Goal: Task Accomplishment & Management: Manage account settings

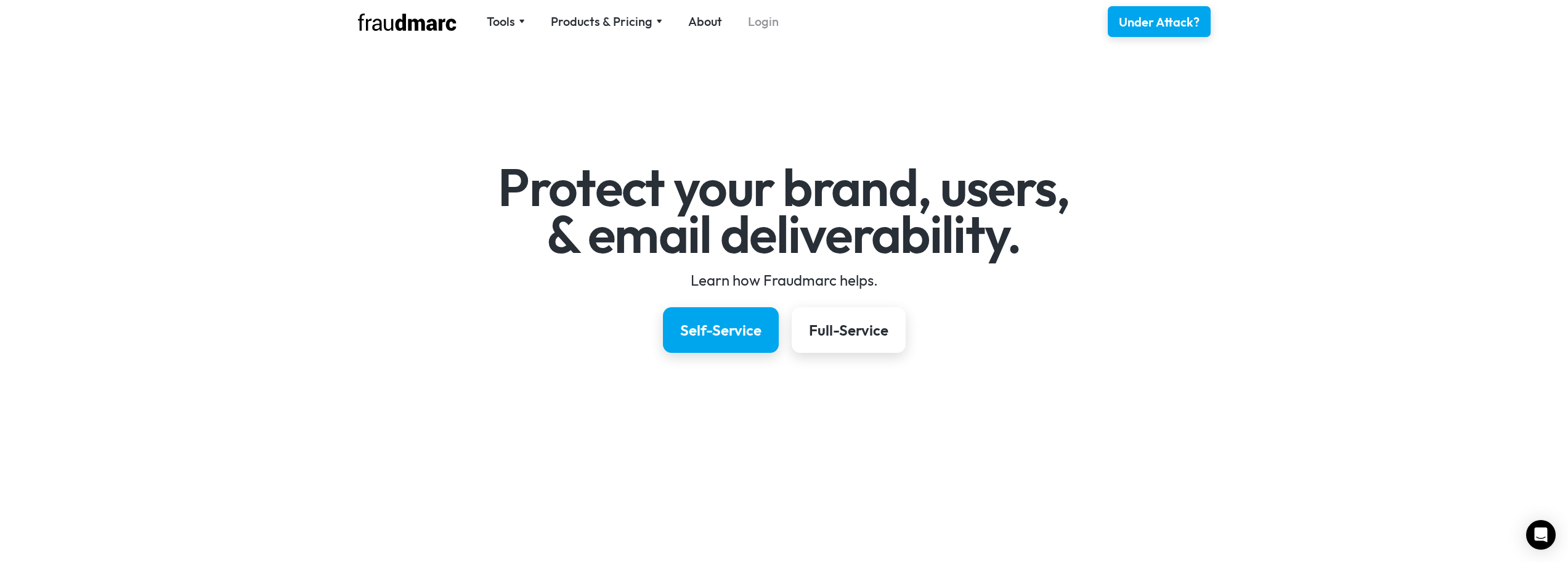
click at [763, 26] on link "Login" at bounding box center [763, 22] width 31 height 18
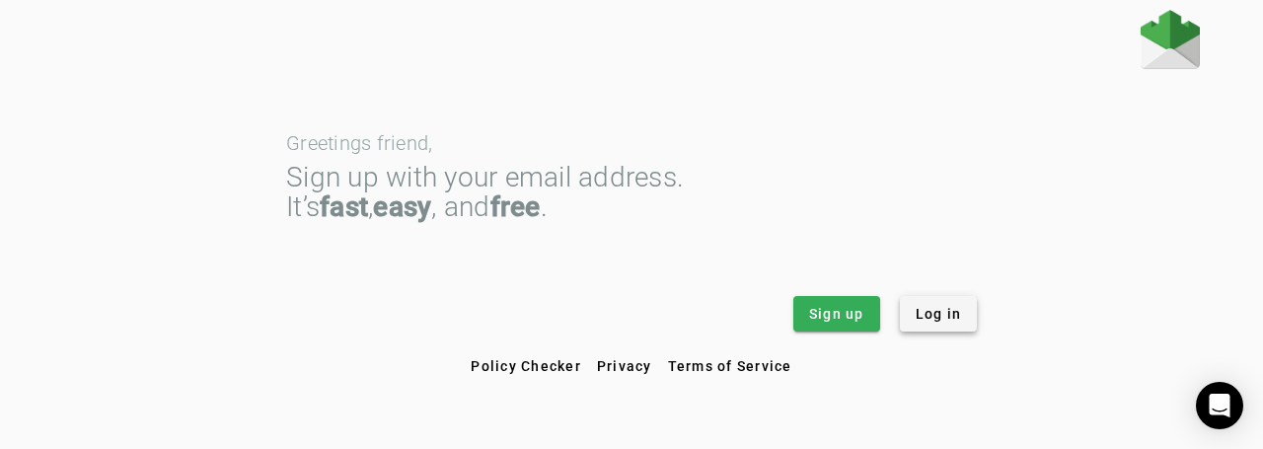
click at [949, 318] on span "Log in" at bounding box center [938, 314] width 46 height 20
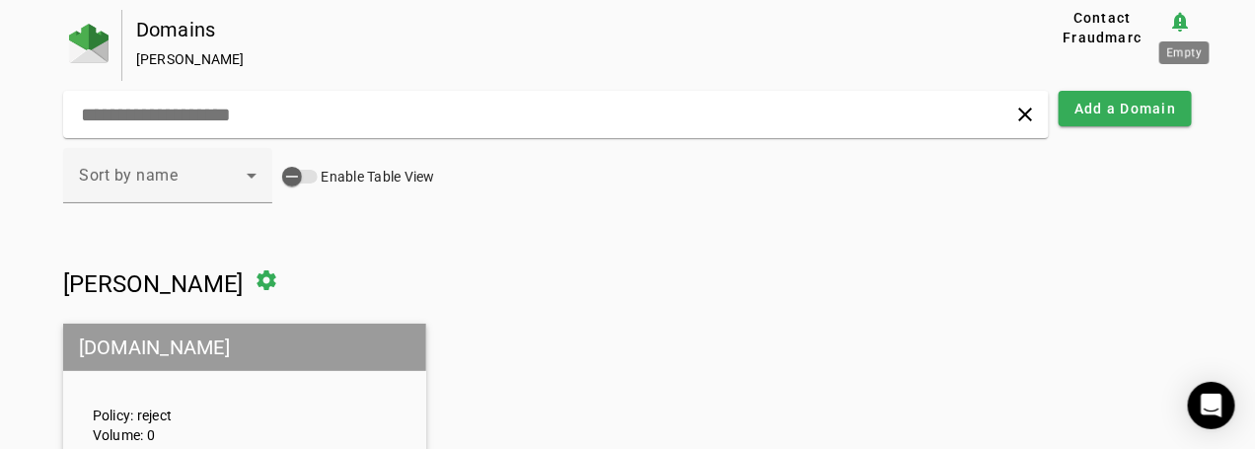
click at [1183, 21] on mat-icon "notification_important" at bounding box center [1180, 22] width 24 height 24
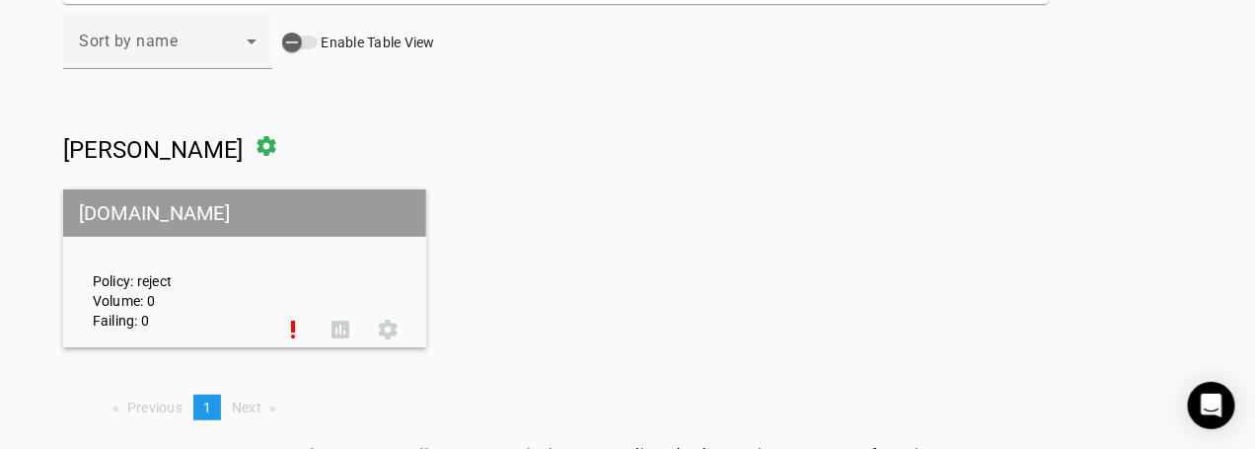
scroll to position [148, 0]
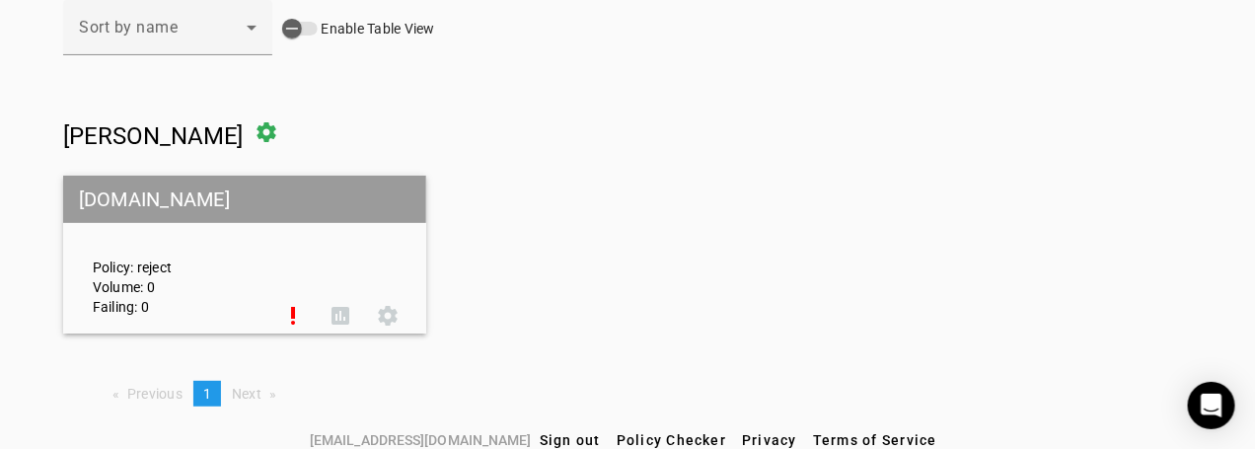
click at [180, 256] on div "Policy: reject Volume: 0 Failing: 0" at bounding box center [173, 254] width 191 height 123
click at [300, 320] on span at bounding box center [292, 315] width 47 height 47
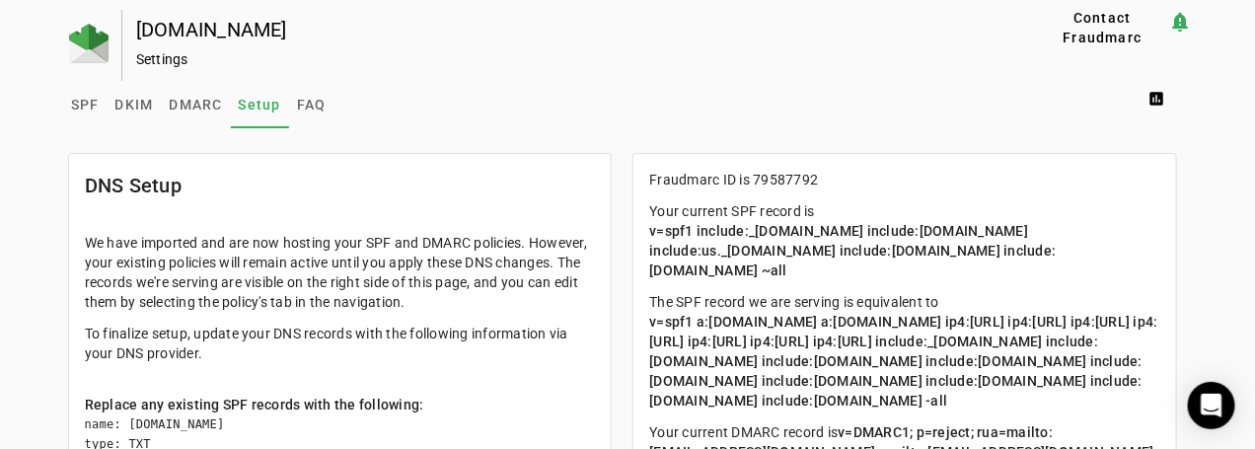
click at [160, 60] on div "Settings" at bounding box center [554, 59] width 837 height 20
click at [870, 122] on div "SPF DKIM DMARC Setup FAQ assessment" at bounding box center [627, 104] width 1129 height 47
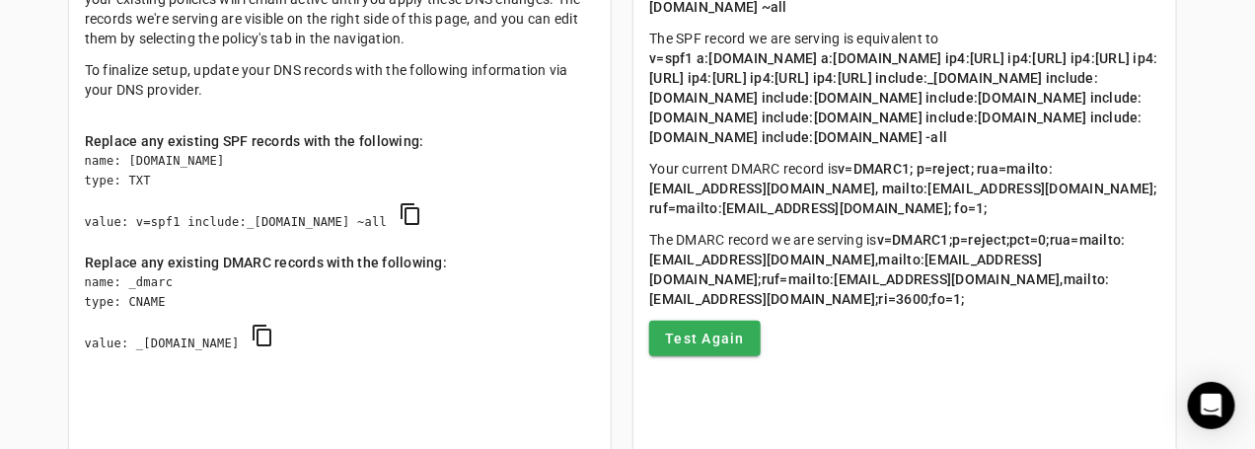
scroll to position [247, 0]
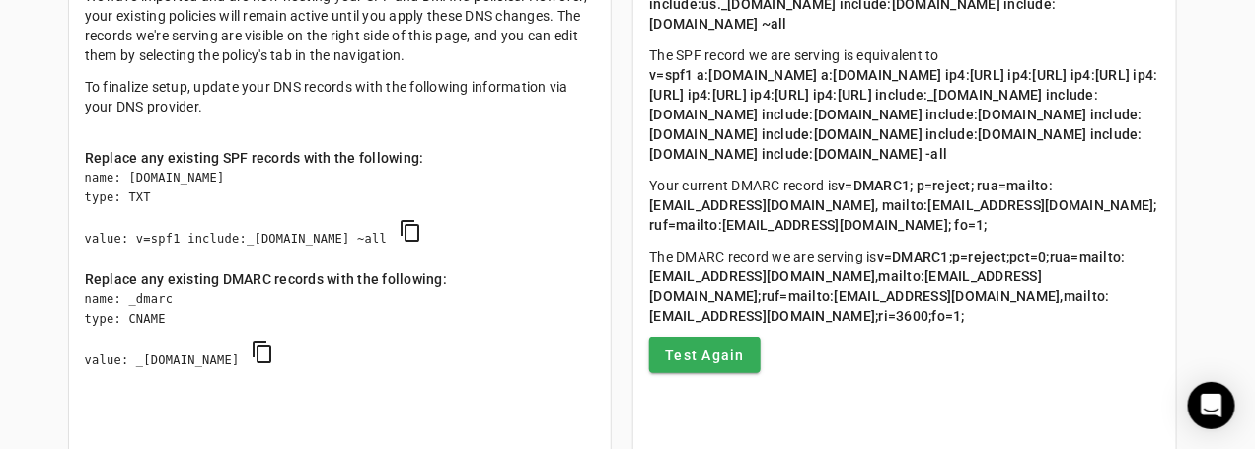
scroll to position [148, 0]
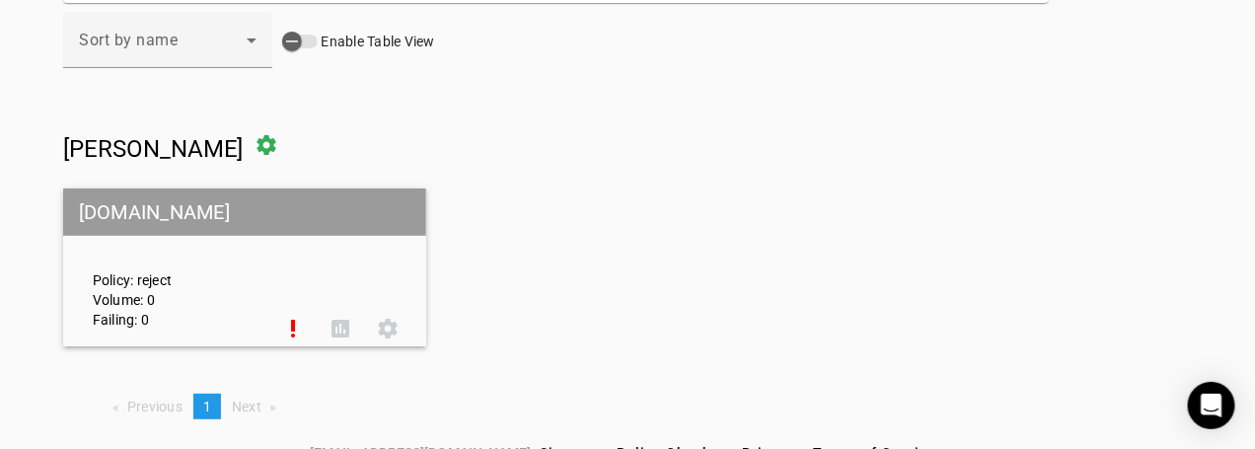
scroll to position [148, 0]
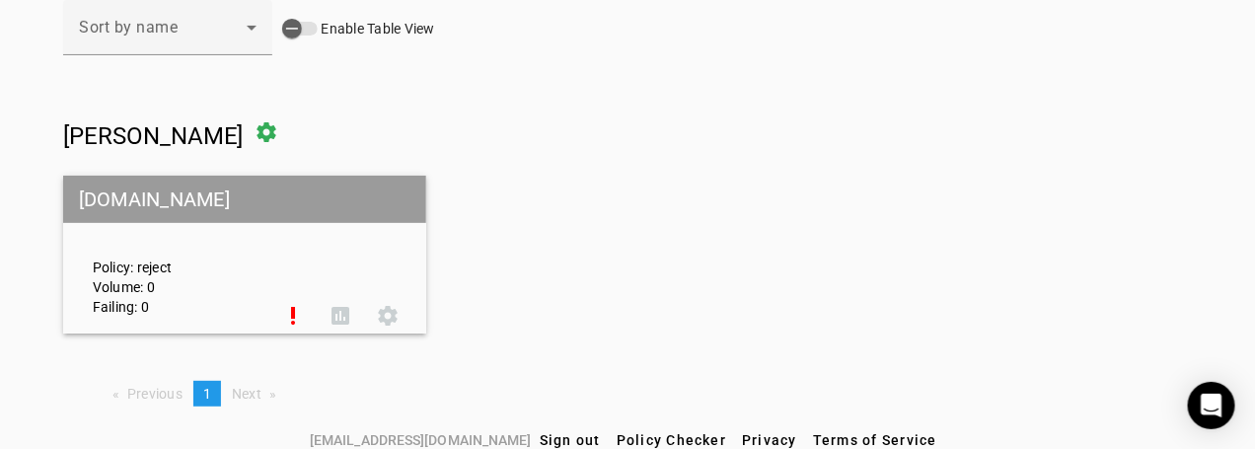
click at [261, 280] on div "Policy: reject Volume: 0 Failing: 0" at bounding box center [173, 254] width 191 height 123
click at [291, 130] on span at bounding box center [267, 132] width 47 height 47
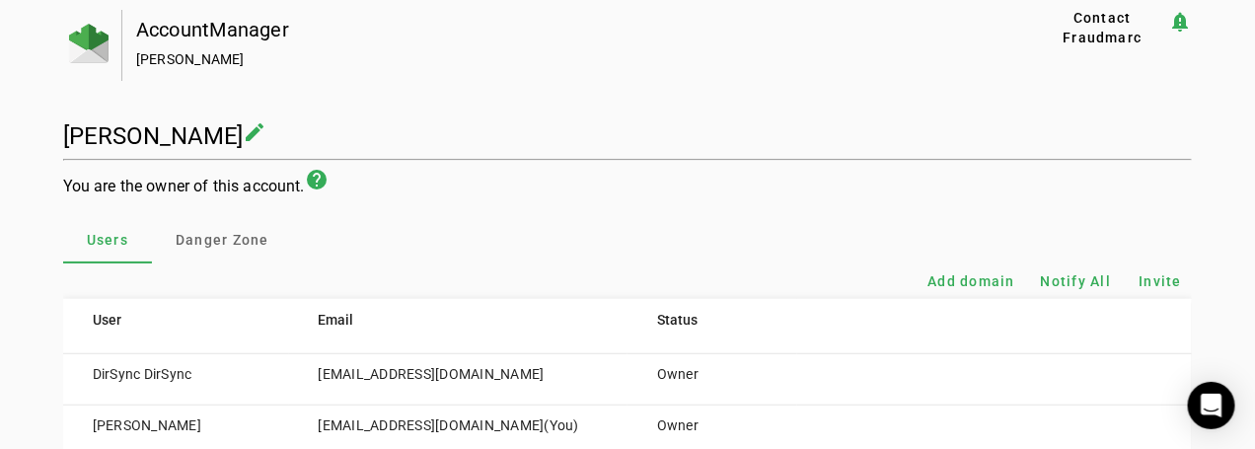
scroll to position [48, 0]
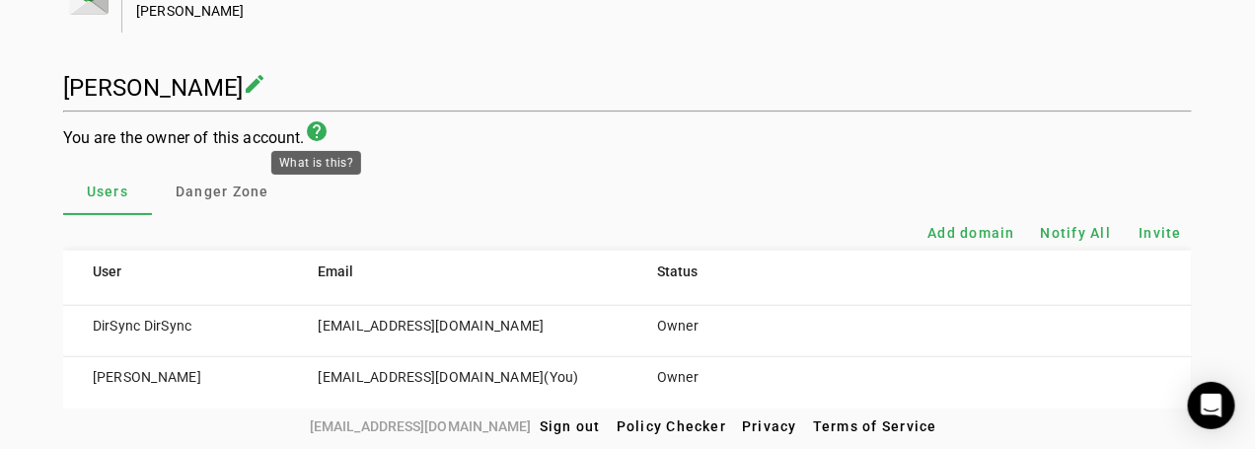
click at [314, 131] on mat-icon "help" at bounding box center [317, 131] width 24 height 24
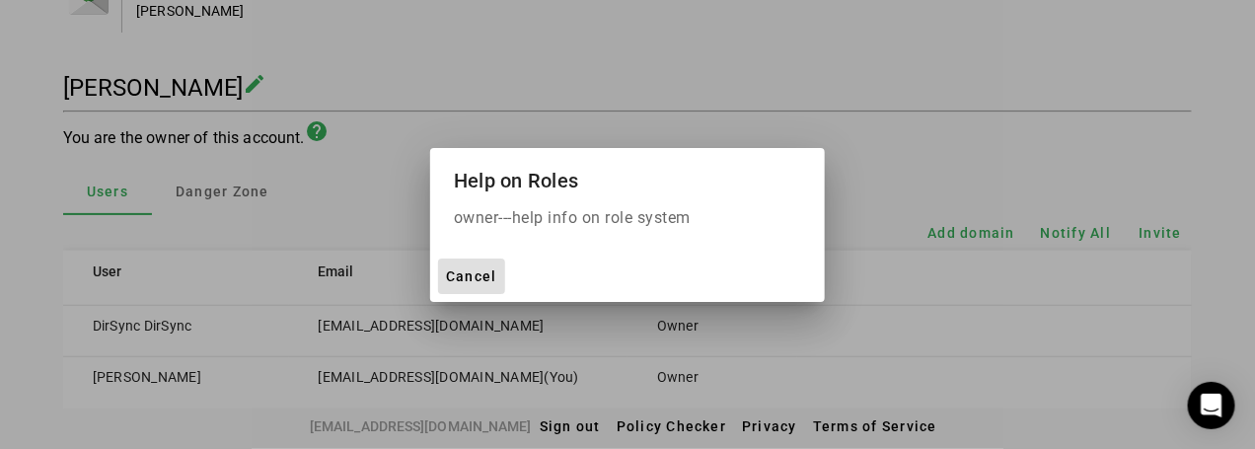
click at [655, 93] on div at bounding box center [627, 224] width 1255 height 449
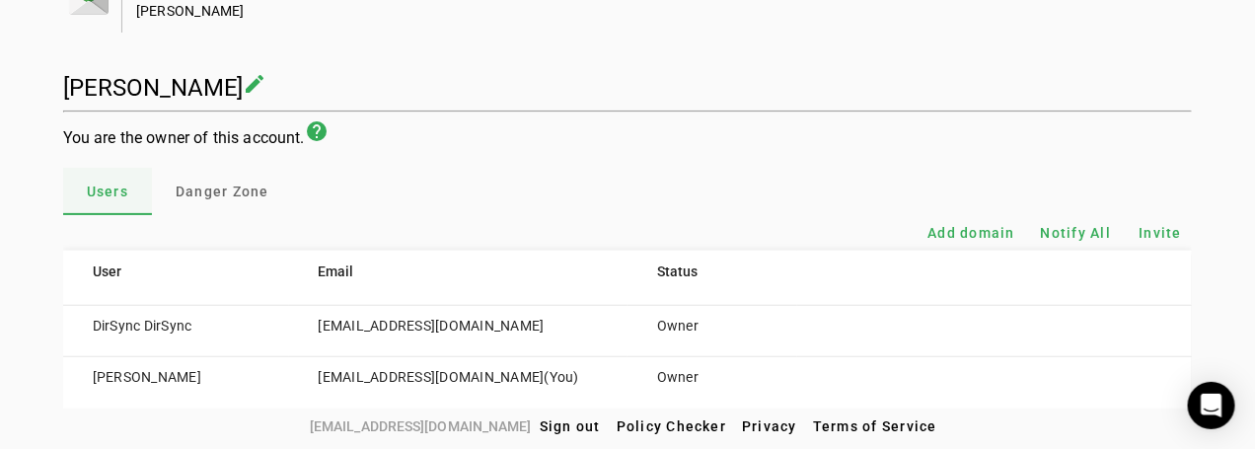
click at [115, 196] on span "Users" at bounding box center [107, 191] width 41 height 14
click at [205, 94] on h1 "Ebrahim Raisosadat" at bounding box center [153, 88] width 181 height 28
click at [267, 87] on mat-icon "create" at bounding box center [256, 84] width 24 height 24
click at [335, 58] on div "**********" at bounding box center [627, 187] width 1129 height 446
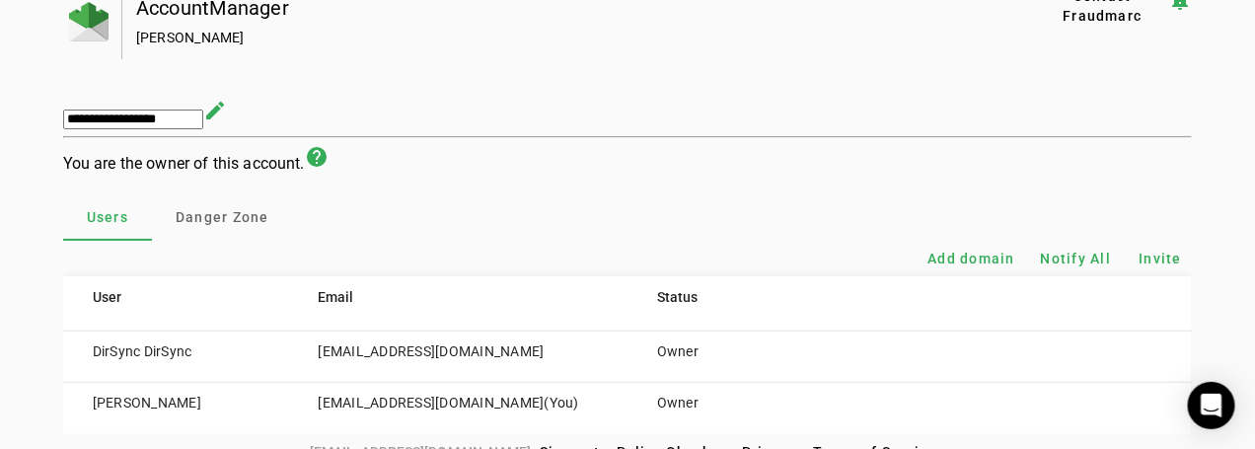
scroll to position [0, 0]
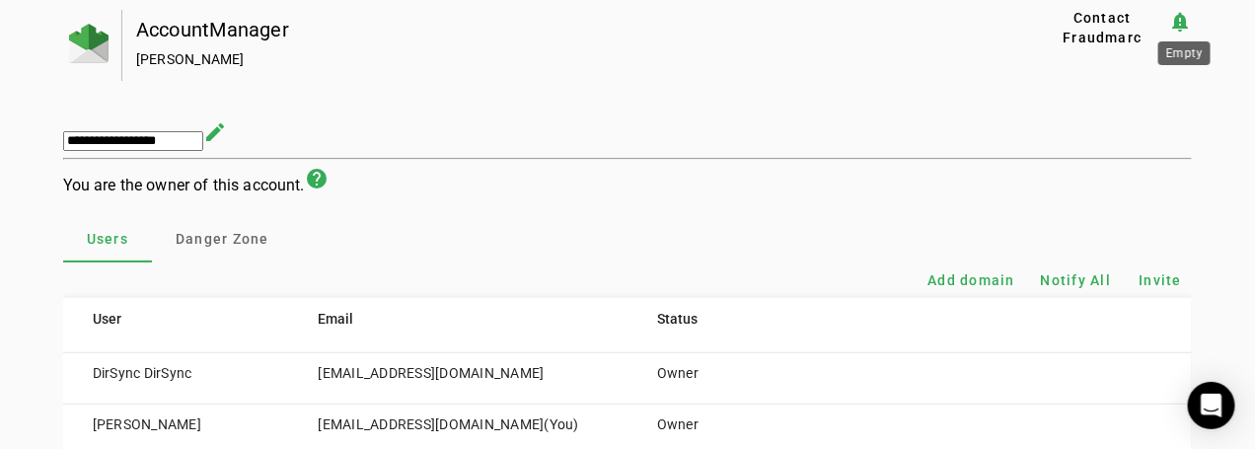
click at [1186, 20] on mat-icon "notification_important" at bounding box center [1180, 22] width 24 height 24
click at [1186, 25] on mat-icon "notification_important" at bounding box center [1180, 22] width 24 height 24
click at [177, 36] on div "AccountManager" at bounding box center [554, 30] width 837 height 20
click at [82, 36] on img at bounding box center [88, 43] width 39 height 39
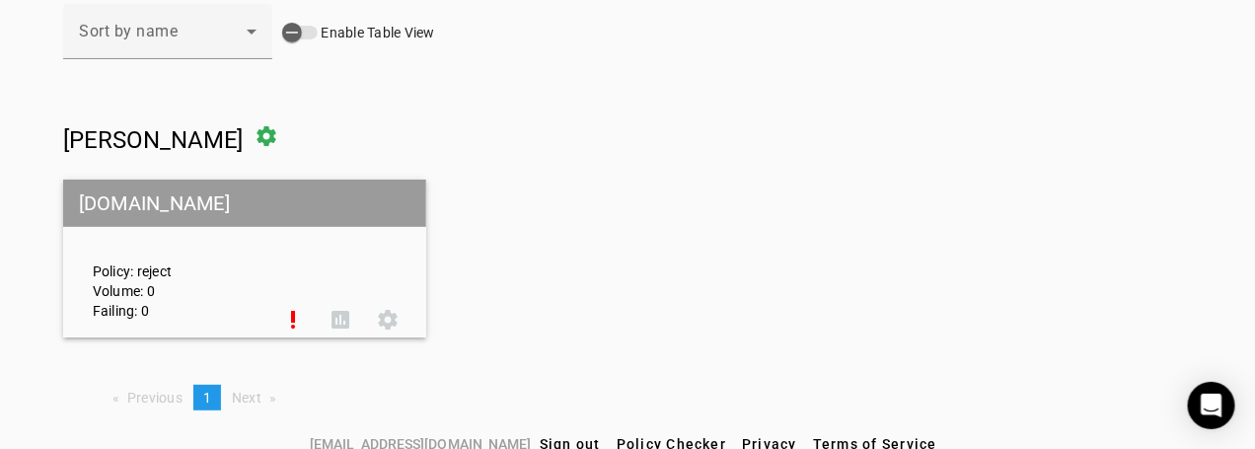
scroll to position [148, 0]
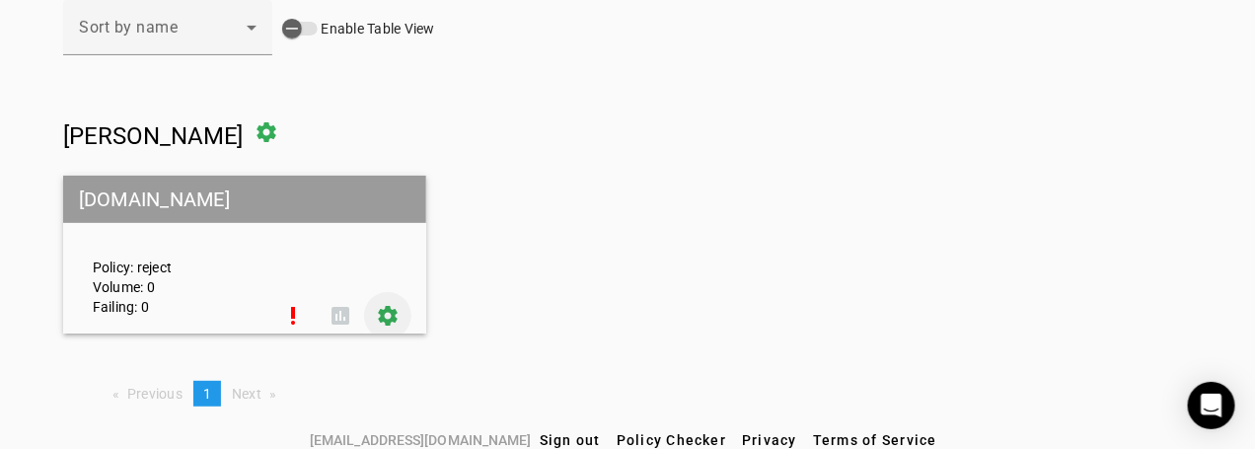
click at [390, 319] on span at bounding box center [387, 315] width 47 height 47
click at [196, 134] on span "Ebrahim Raisosadat" at bounding box center [153, 136] width 181 height 28
